Goal: Understand process/instructions

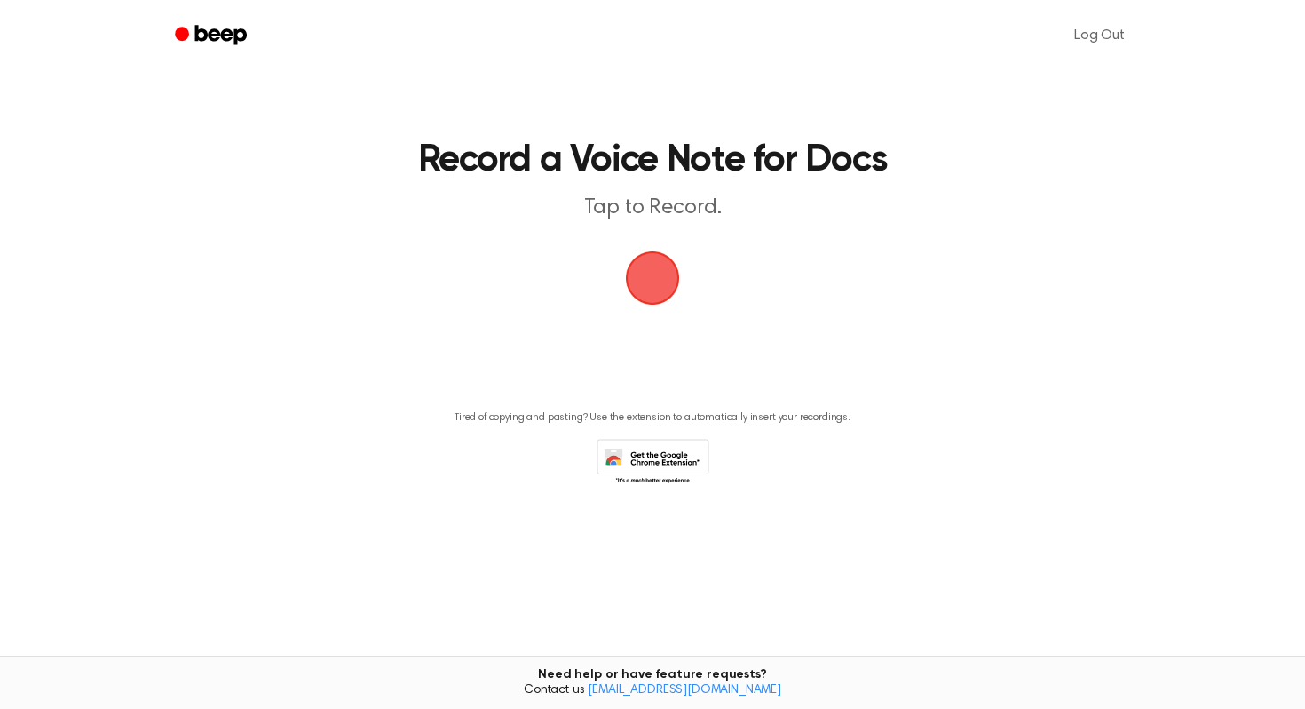
click at [644, 275] on span "button" at bounding box center [652, 277] width 68 height 68
